Goal: Information Seeking & Learning: Learn about a topic

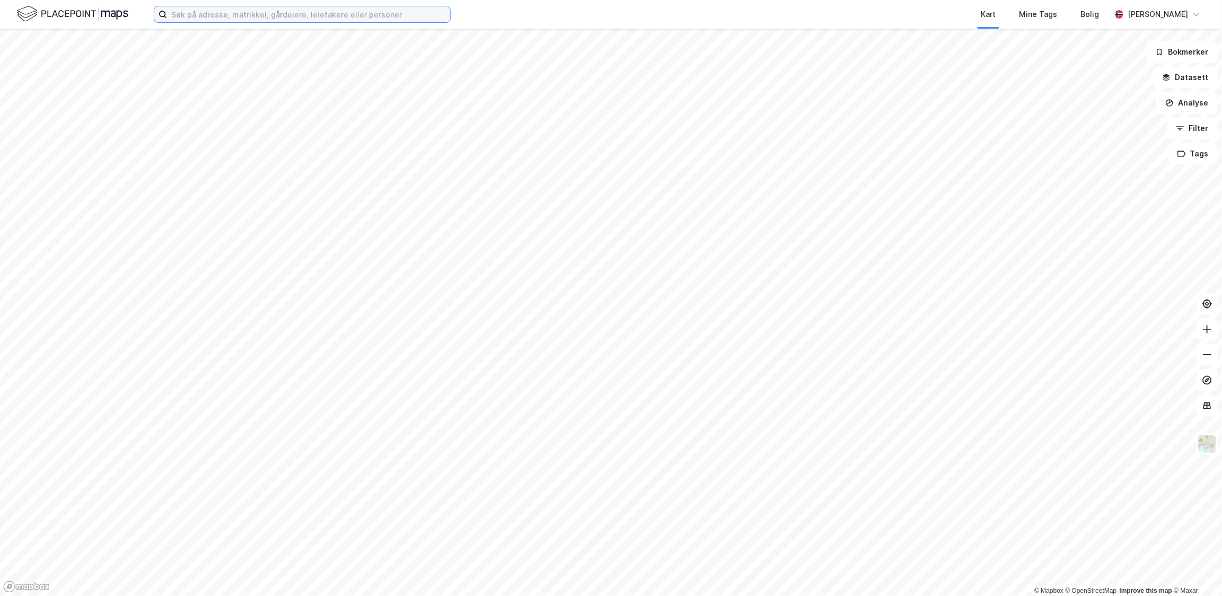
click at [263, 20] on input at bounding box center [308, 14] width 283 height 16
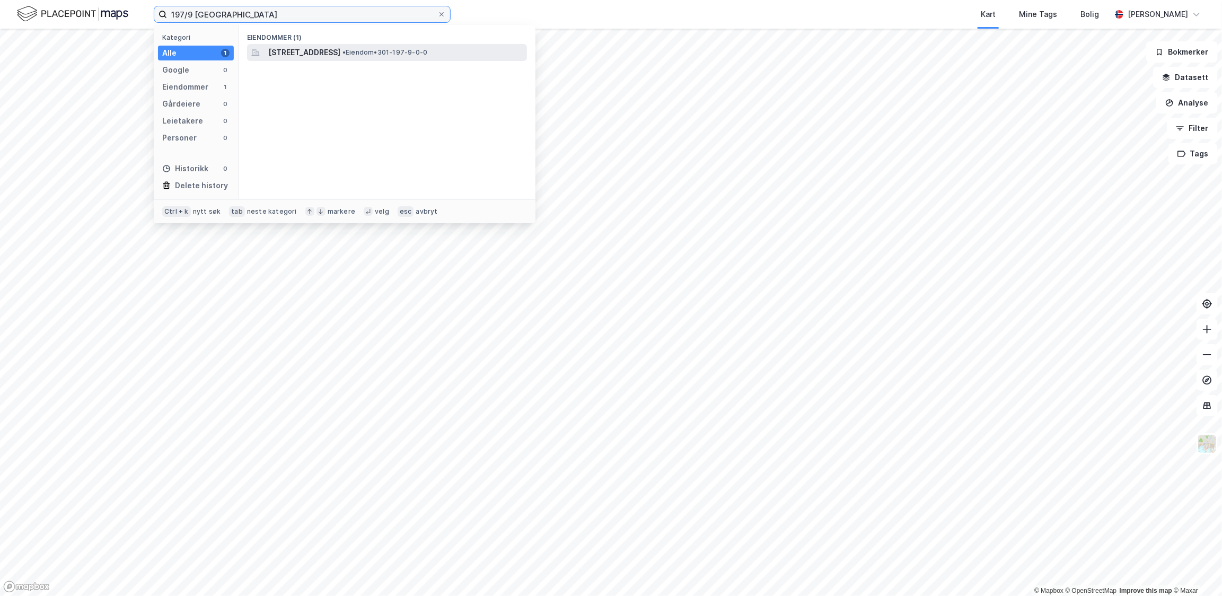
type input "197/9 [GEOGRAPHIC_DATA]"
click at [326, 45] on div "[STREET_ADDRESS] • Eiendom • 301-197-9-0-0" at bounding box center [387, 52] width 280 height 17
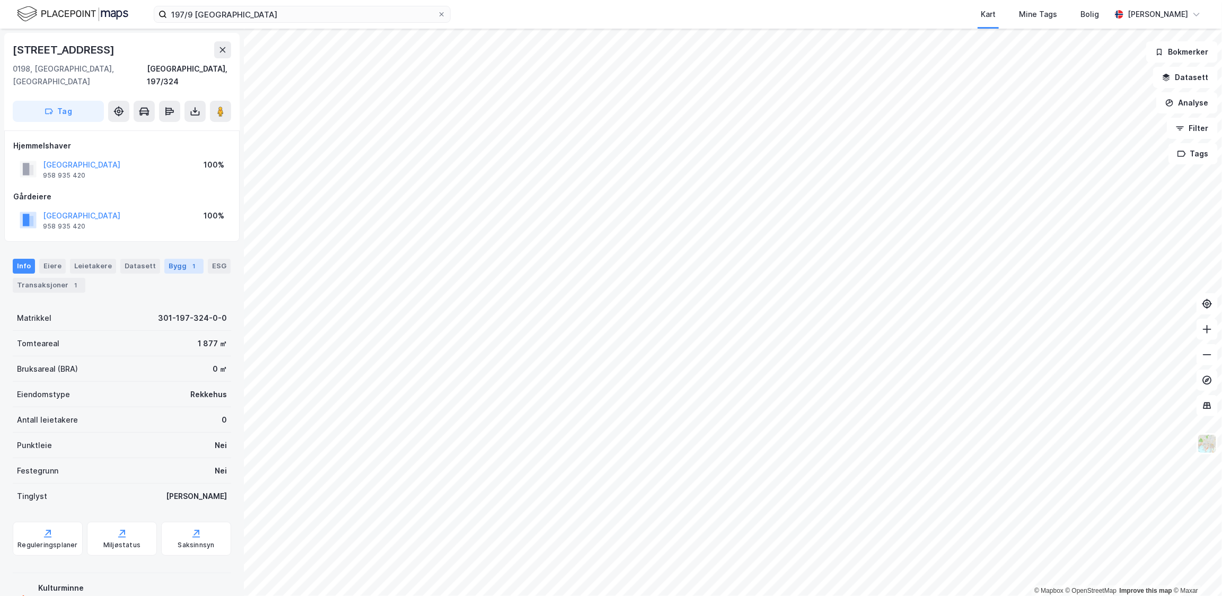
click at [189, 261] on div "1" at bounding box center [194, 266] width 11 height 11
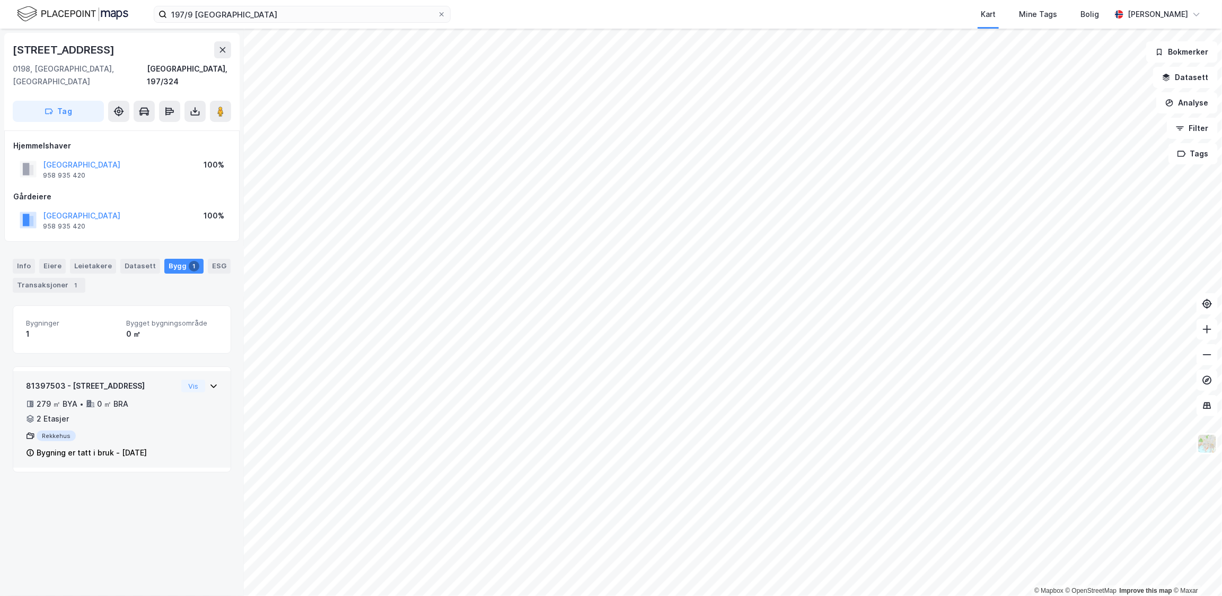
click at [209, 382] on icon at bounding box center [213, 386] width 8 height 8
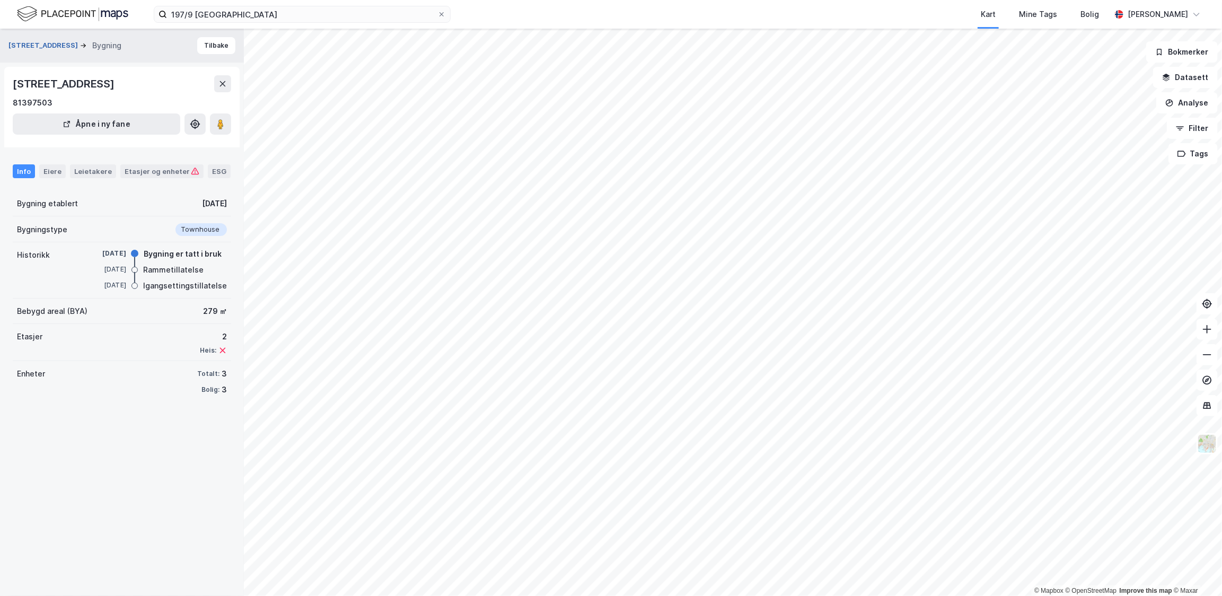
click at [46, 42] on button "[STREET_ADDRESS]" at bounding box center [44, 45] width 72 height 11
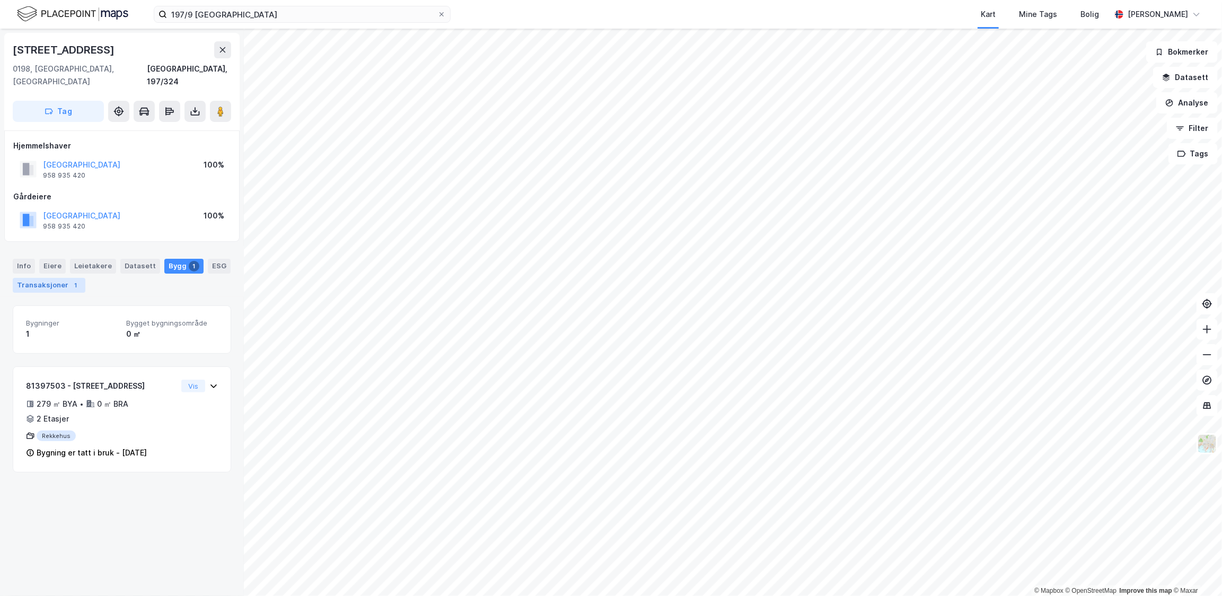
click at [57, 278] on div "Transaksjoner 1" at bounding box center [49, 285] width 73 height 15
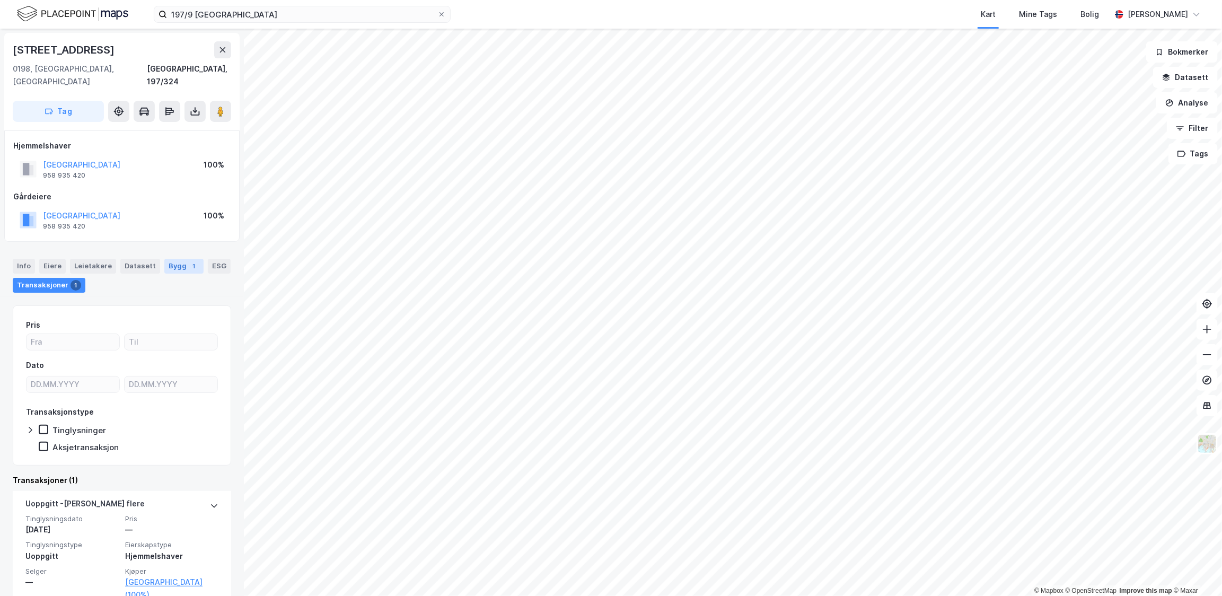
click at [172, 259] on div "Bygg 1" at bounding box center [183, 266] width 39 height 15
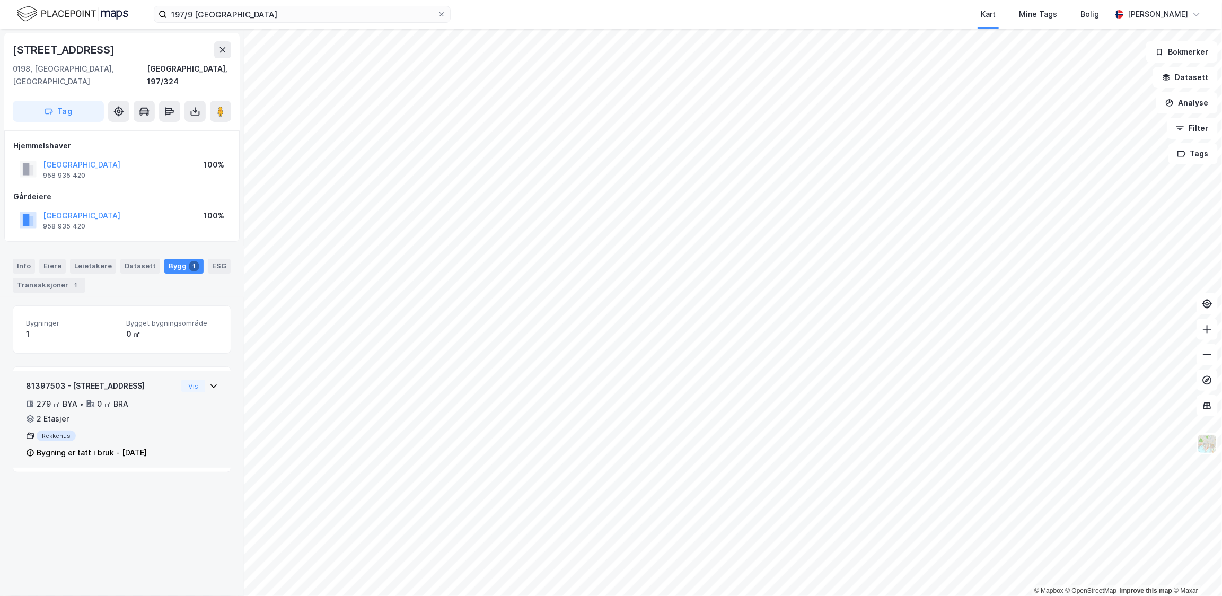
click at [162, 379] on div "81397503 - [STREET_ADDRESS]" at bounding box center [101, 385] width 151 height 13
